Goal: Information Seeking & Learning: Check status

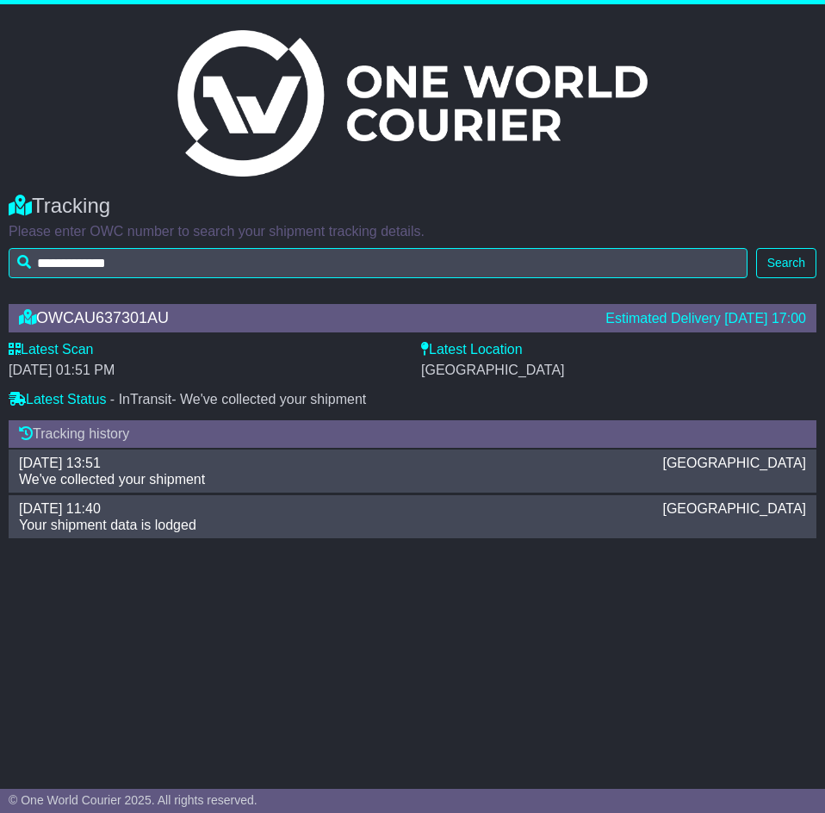
drag, startPoint x: 529, startPoint y: 349, endPoint x: 8, endPoint y: 350, distance: 521.0
click at [4, 350] on div "Latest Scan [DATE] 01:51 PM Latest Status - InTransit - We've collected your sh…" at bounding box center [412, 376] width 825 height 71
click at [568, 377] on div "[GEOGRAPHIC_DATA]" at bounding box center [618, 370] width 395 height 16
drag, startPoint x: 530, startPoint y: 406, endPoint x: 226, endPoint y: 313, distance: 317.3
click at [226, 313] on div "OWCAU637301AU Estimated Delivery [DATE] 17:00 Latest Scan [DATE] 01:51 PM Lates…" at bounding box center [412, 417] width 825 height 260
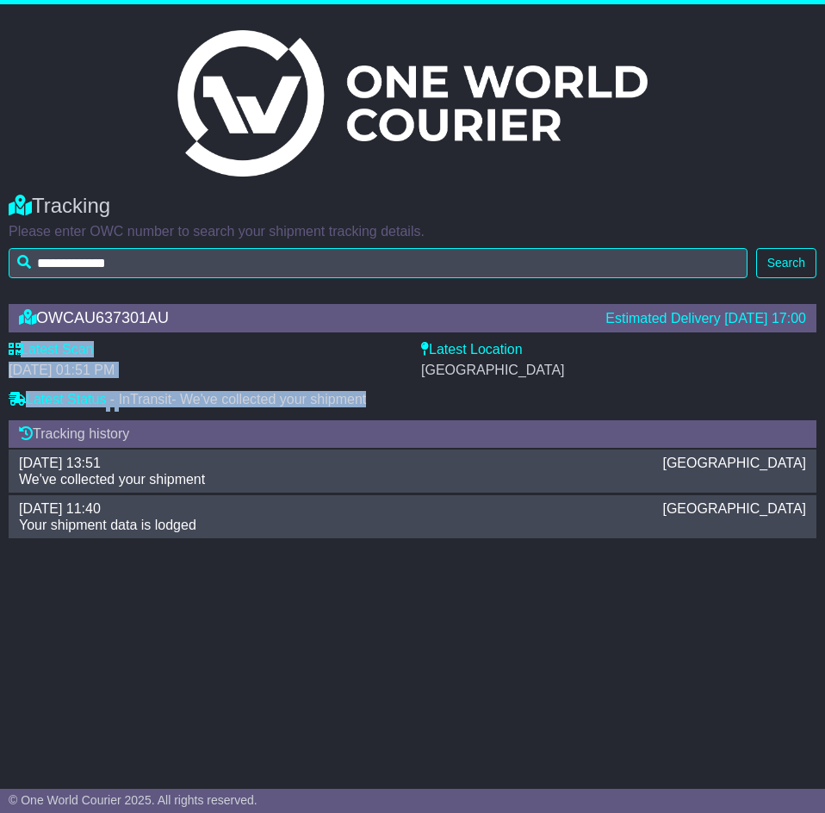
drag, startPoint x: 536, startPoint y: 397, endPoint x: 15, endPoint y: 354, distance: 522.8
click at [15, 354] on div "Latest Scan [DATE] 01:51 PM Latest Status - InTransit - We've collected your sh…" at bounding box center [412, 376] width 825 height 71
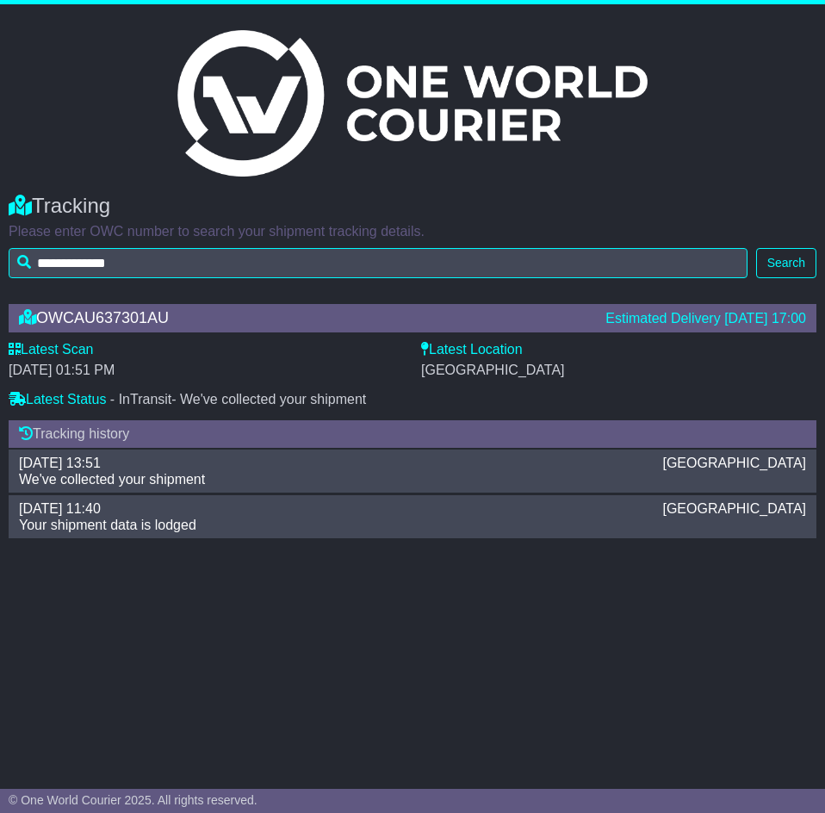
click at [563, 369] on div "[GEOGRAPHIC_DATA]" at bounding box center [618, 370] width 395 height 16
click at [577, 377] on div "[GEOGRAPHIC_DATA]" at bounding box center [618, 370] width 395 height 16
drag, startPoint x: 565, startPoint y: 378, endPoint x: 456, endPoint y: 387, distance: 108.8
click at [456, 387] on div "Latest Location [GEOGRAPHIC_DATA]" at bounding box center [618, 366] width 412 height 50
drag, startPoint x: 422, startPoint y: 394, endPoint x: 405, endPoint y: 403, distance: 19.3
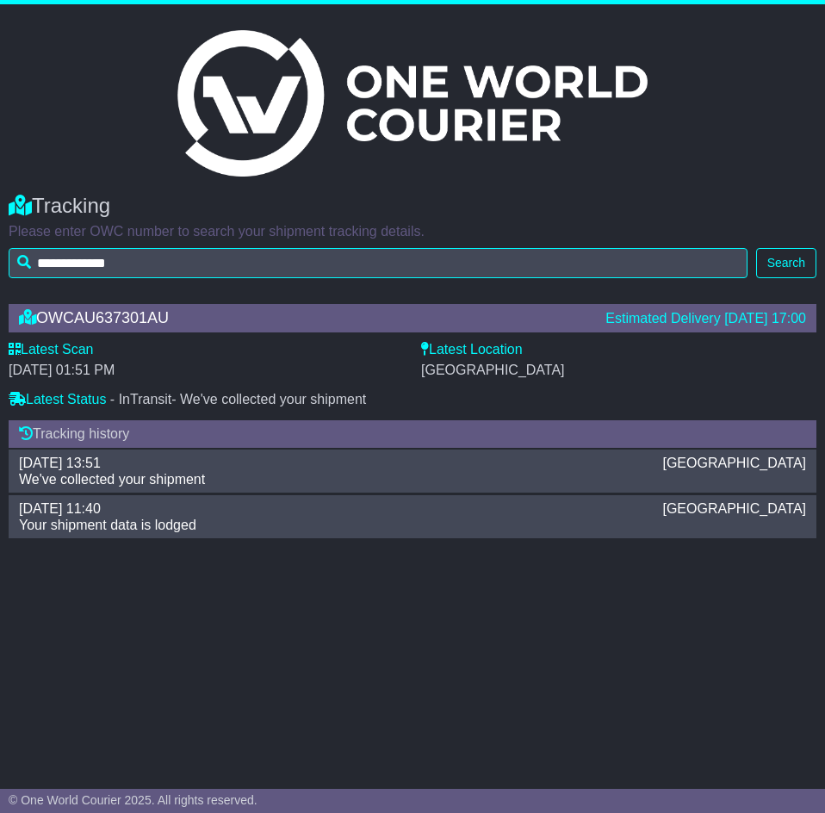
click at [417, 396] on div "Latest Status - InTransit - We've collected your shipment" at bounding box center [413, 401] width 808 height 21
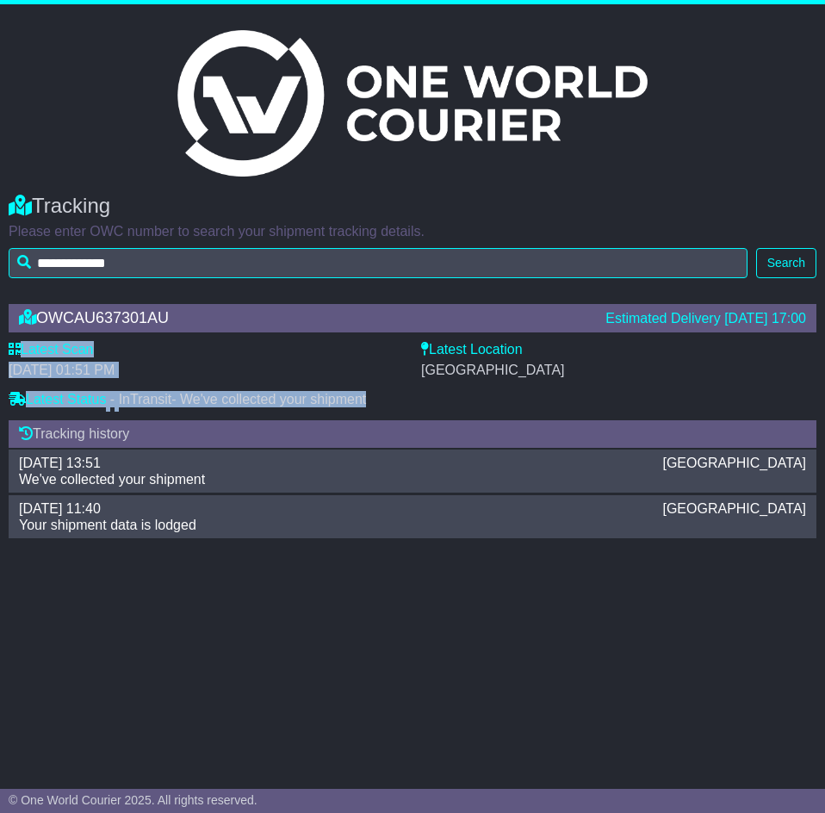
drag, startPoint x: 423, startPoint y: 406, endPoint x: 1, endPoint y: 347, distance: 426.0
click at [0, 342] on html "**********" at bounding box center [412, 406] width 825 height 813
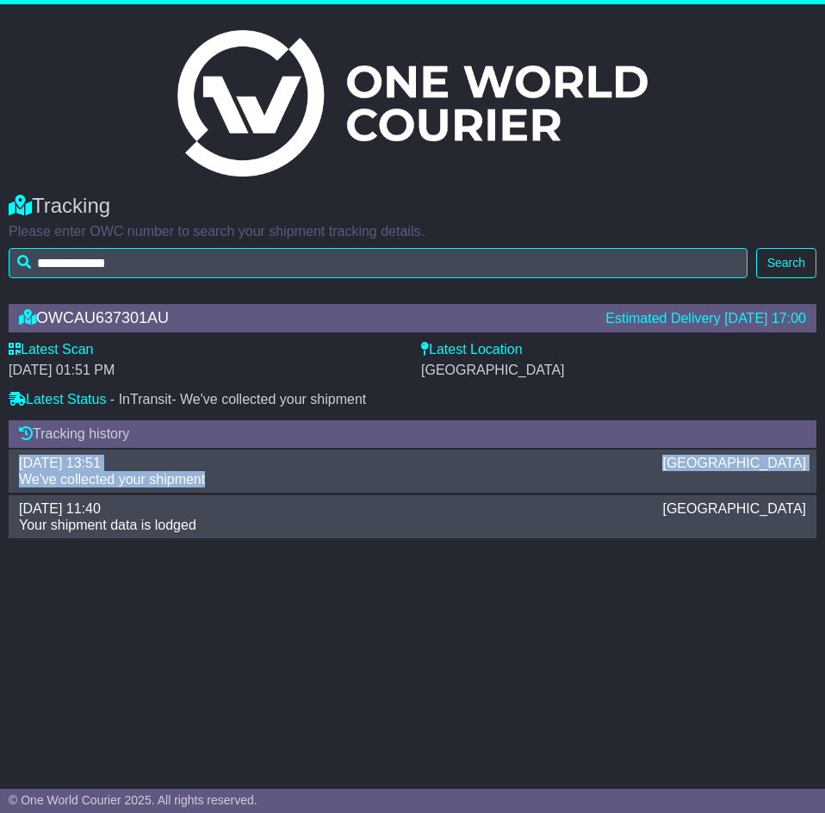
drag, startPoint x: 213, startPoint y: 480, endPoint x: 16, endPoint y: 467, distance: 197.6
click at [16, 467] on div "[DATE] 13:51 [GEOGRAPHIC_DATA] We've collected your shipment" at bounding box center [412, 471] width 804 height 33
click at [761, 460] on div "[GEOGRAPHIC_DATA]" at bounding box center [734, 463] width 161 height 16
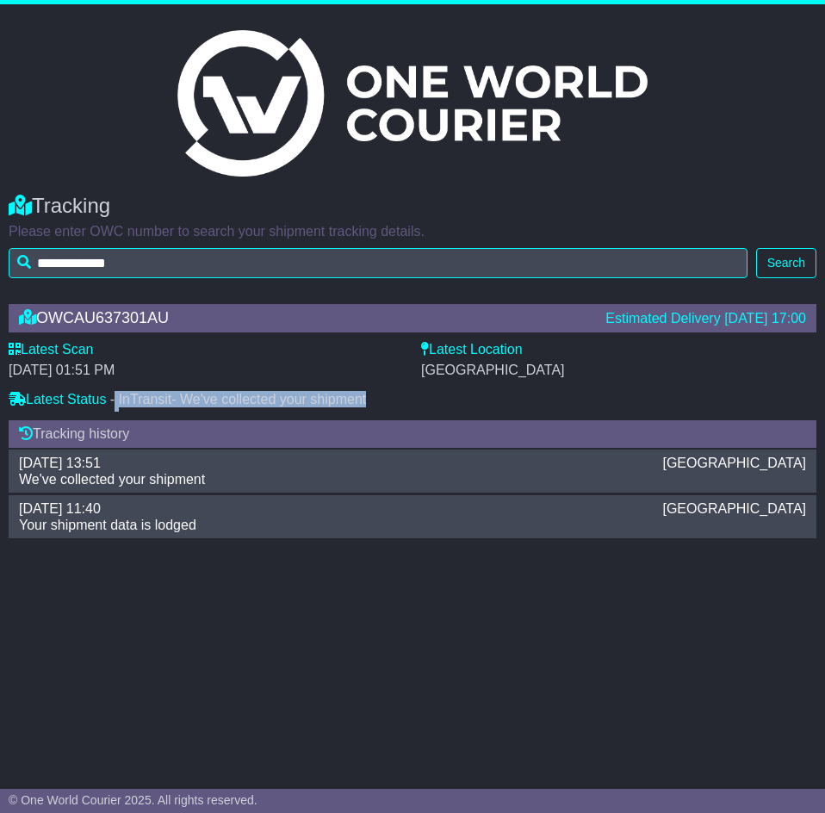
drag, startPoint x: 388, startPoint y: 411, endPoint x: 119, endPoint y: 400, distance: 269.7
click at [119, 400] on div "Latest Status - InTransit - We've collected your shipment" at bounding box center [413, 401] width 808 height 21
